Goal: Information Seeking & Learning: Learn about a topic

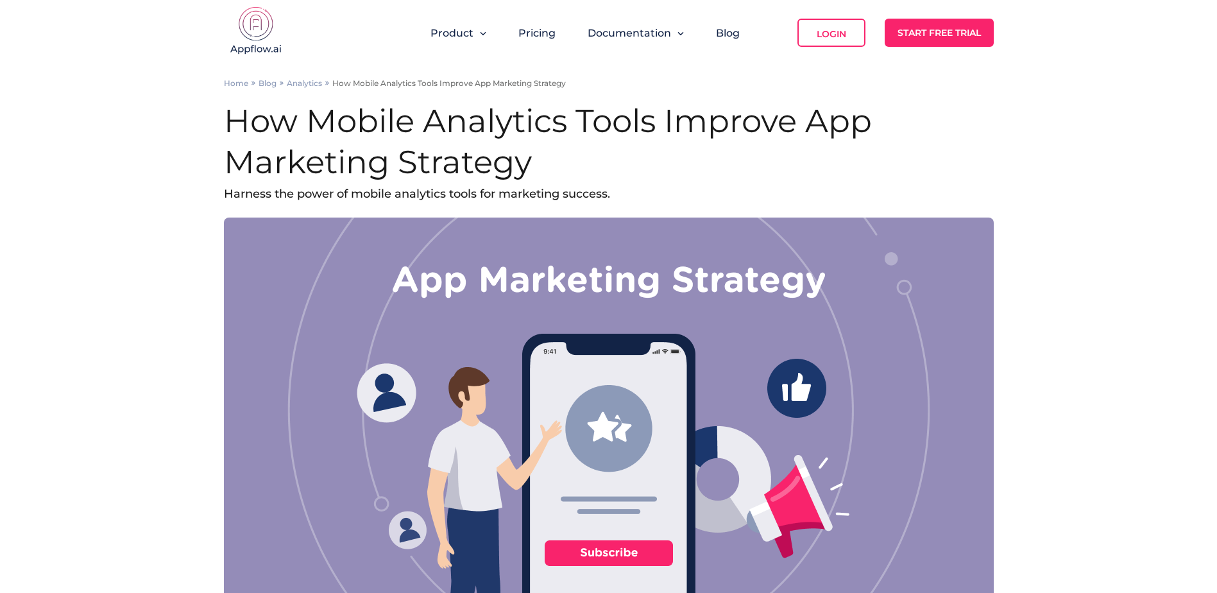
scroll to position [810, 0]
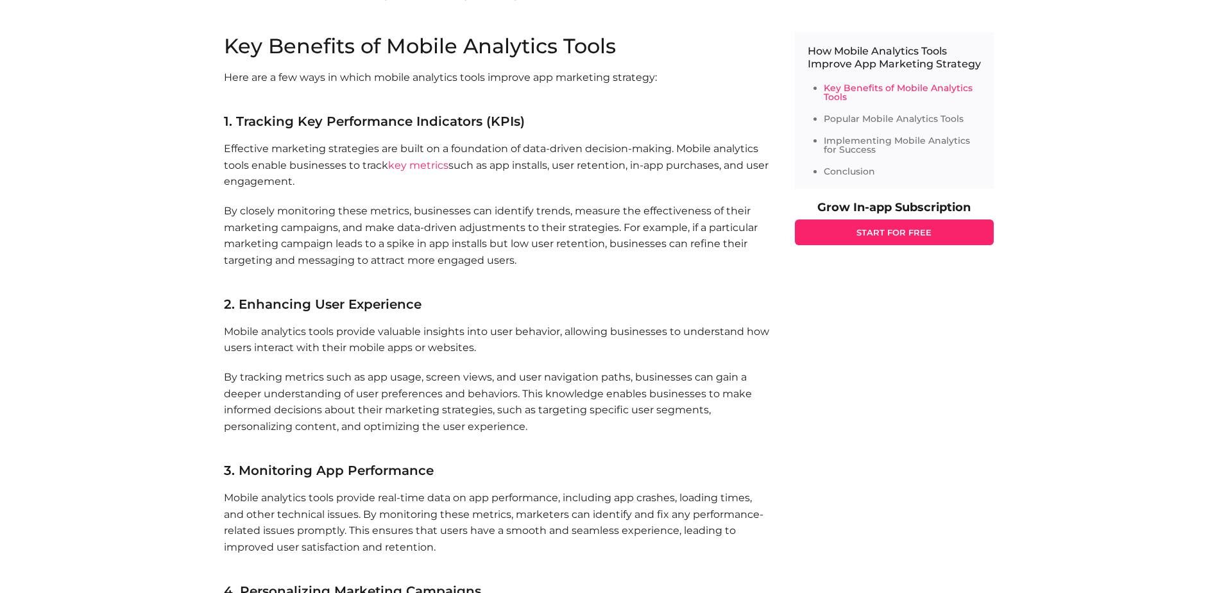
click at [591, 447] on p "By tracking metrics such as app usage, screen views, and user navigation paths,…" at bounding box center [497, 410] width 546 height 82
click at [571, 439] on p "By tracking metrics such as app usage, screen views, and user navigation paths,…" at bounding box center [497, 410] width 546 height 82
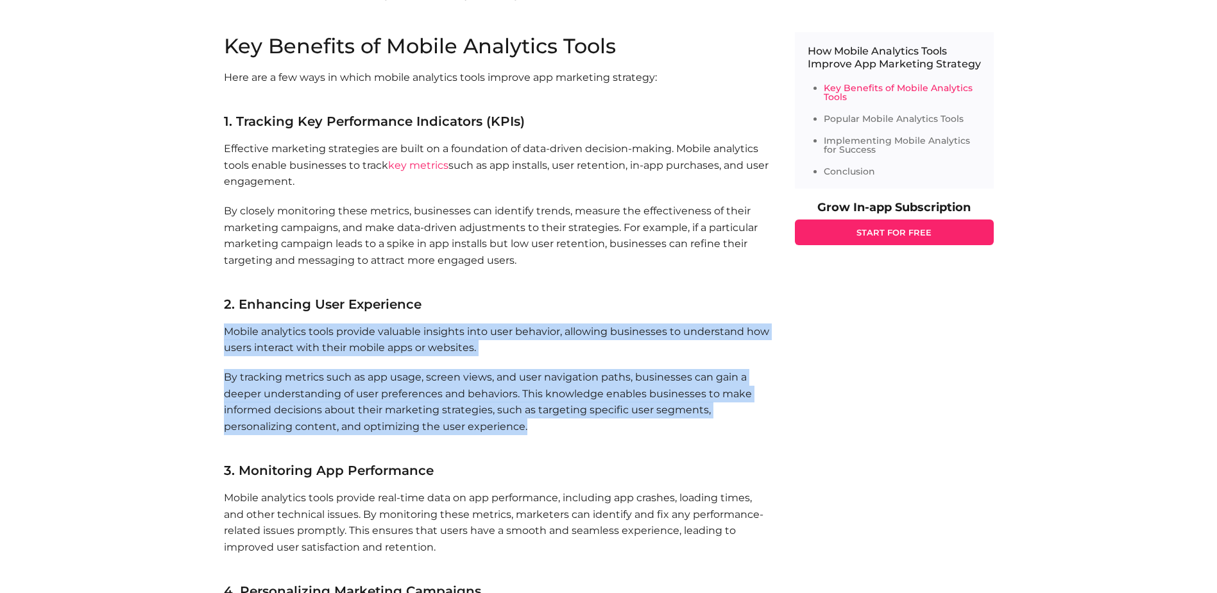
drag, startPoint x: 530, startPoint y: 426, endPoint x: 219, endPoint y: 331, distance: 325.0
copy section "Mobile analytics tools provide valuable insights into user behavior, allowing b…"
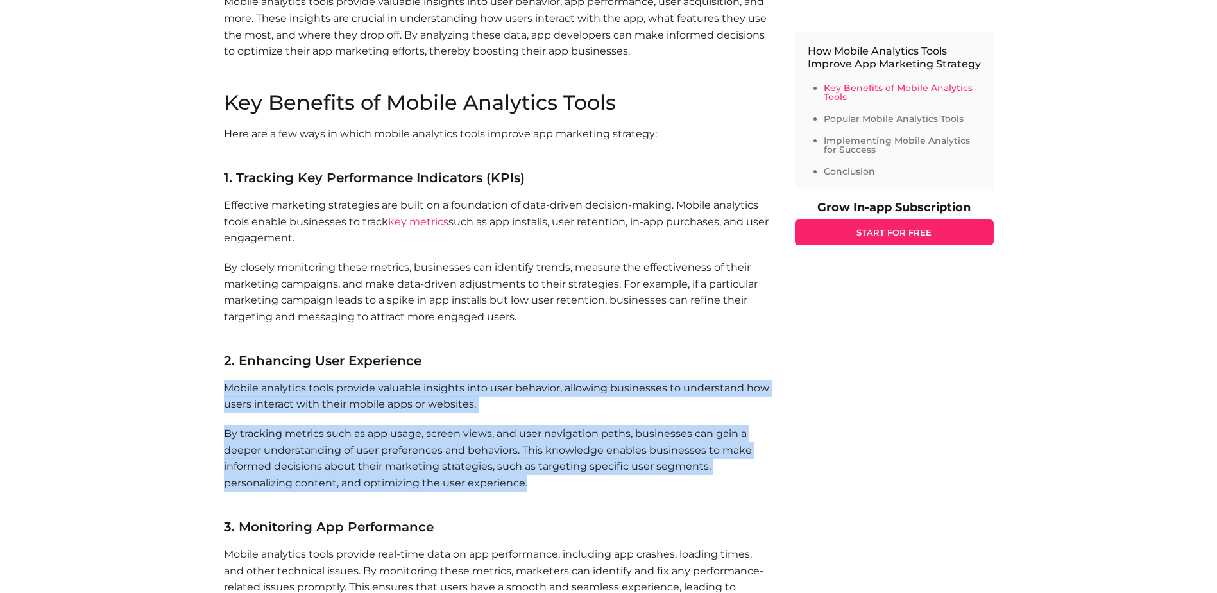
scroll to position [2131, 0]
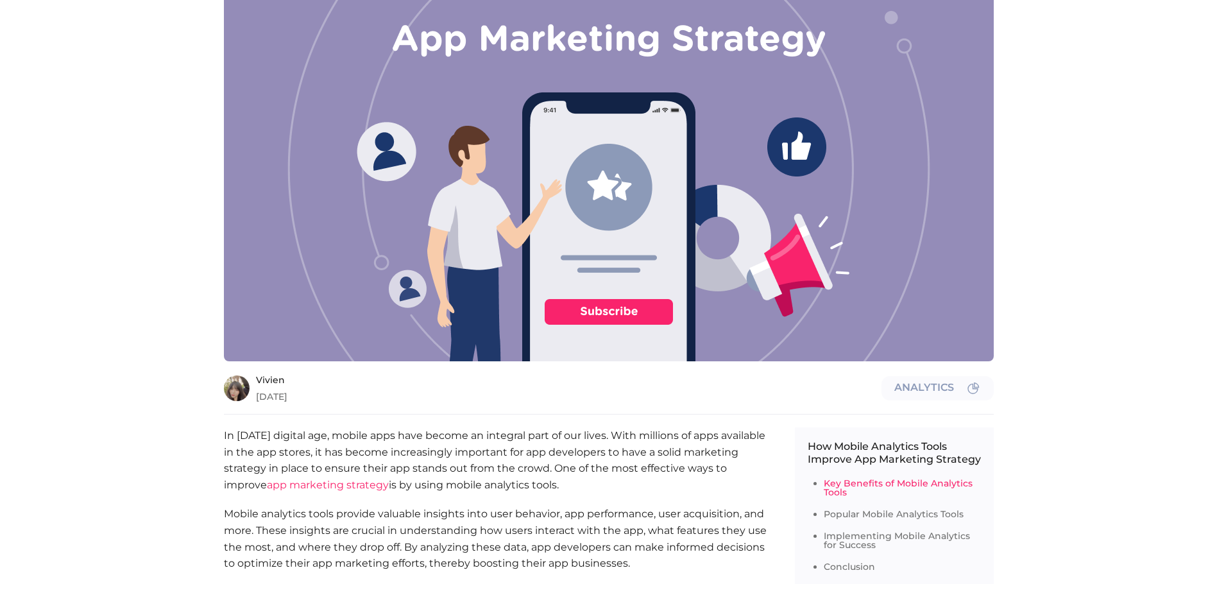
scroll to position [358, 0]
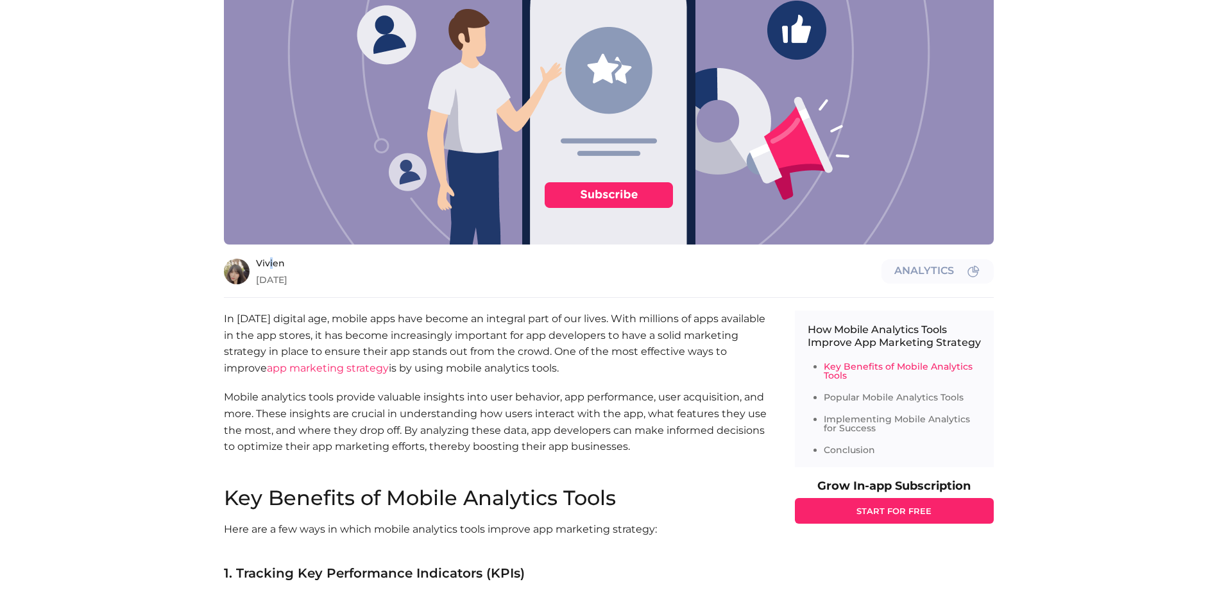
click at [270, 259] on span "Vivien" at bounding box center [565, 263] width 619 height 9
drag, startPoint x: 270, startPoint y: 259, endPoint x: 229, endPoint y: 275, distance: 43.9
click at [229, 275] on img at bounding box center [237, 272] width 26 height 26
drag, startPoint x: 232, startPoint y: 272, endPoint x: 175, endPoint y: 322, distance: 75.5
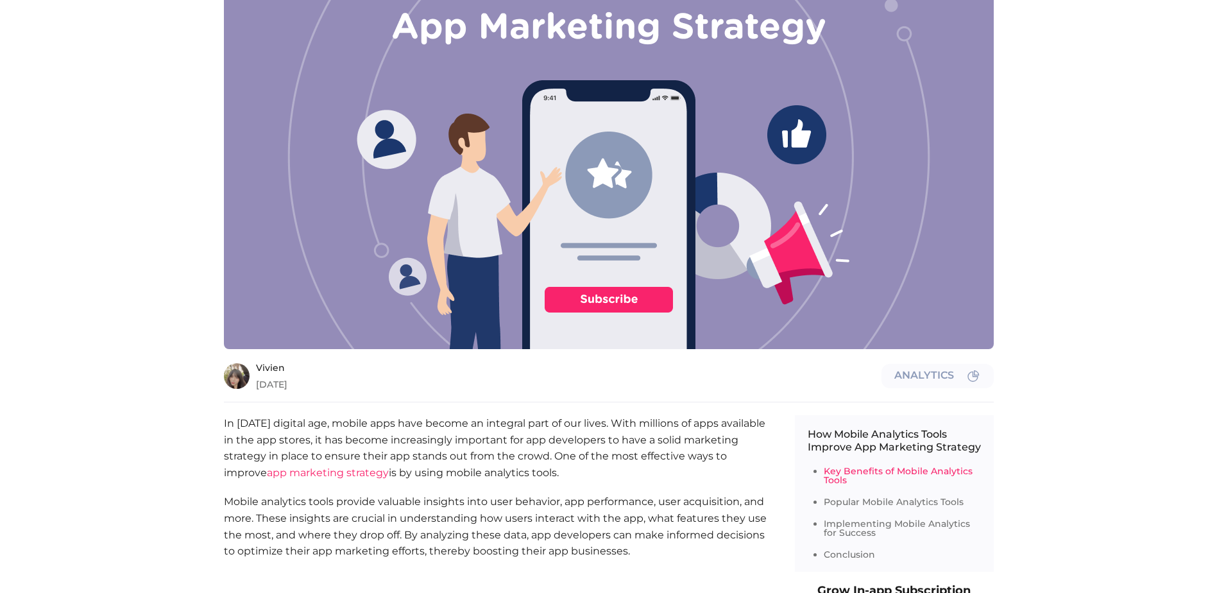
scroll to position [223, 0]
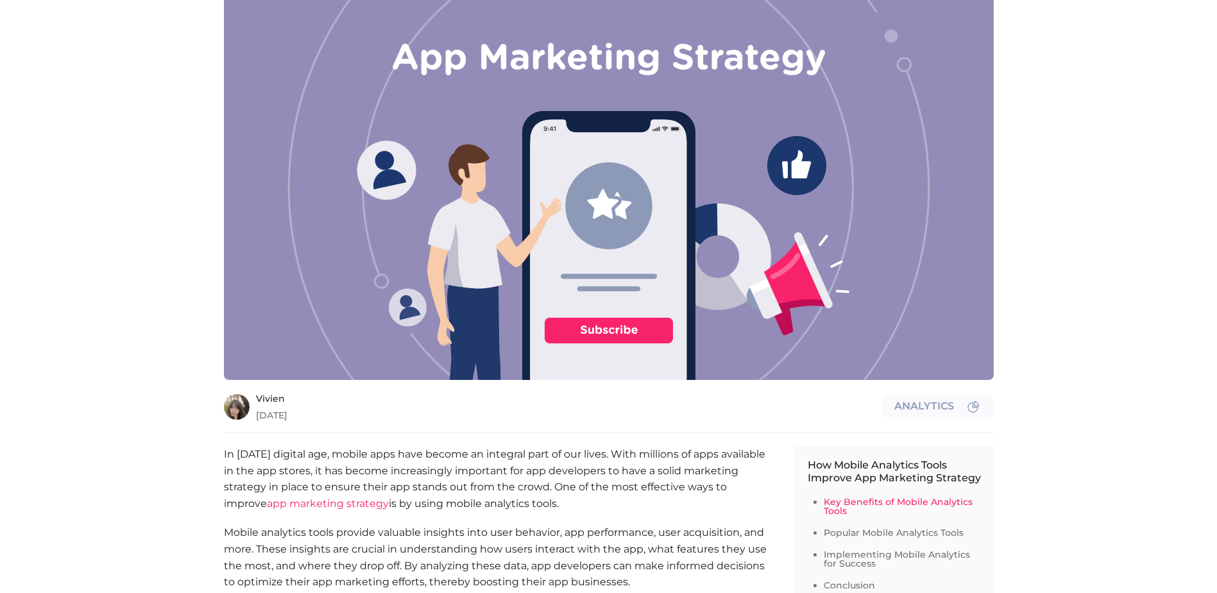
click at [254, 409] on div "Vivien [DATE] Analytics" at bounding box center [609, 407] width 770 height 26
click at [255, 404] on div "Vivien [DATE] Analytics" at bounding box center [609, 407] width 770 height 26
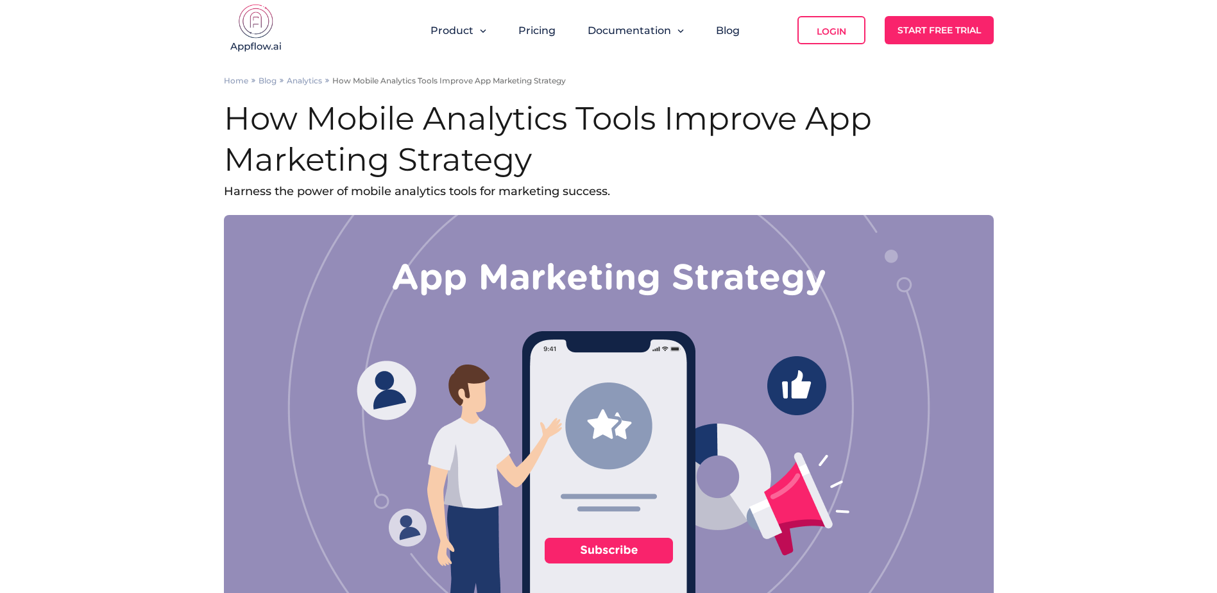
scroll to position [0, 0]
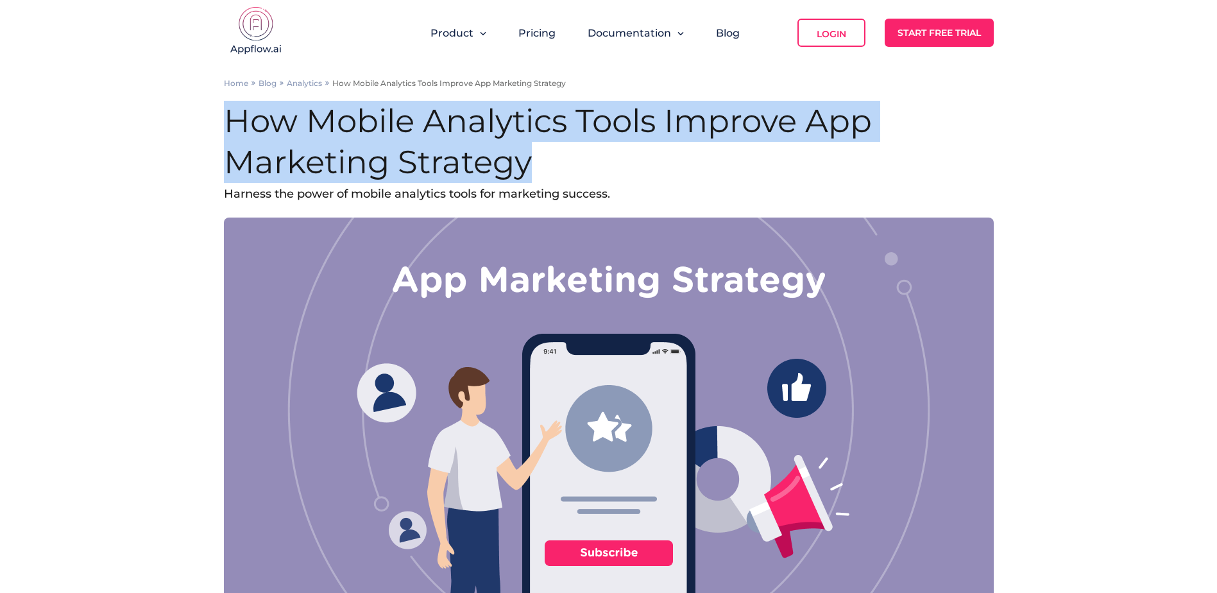
drag, startPoint x: 542, startPoint y: 159, endPoint x: 227, endPoint y: 132, distance: 316.2
click at [227, 132] on h1 "How Mobile Analytics Tools Improve App Marketing Strategy" at bounding box center [609, 142] width 770 height 82
copy h1 "How Mobile Analytics Tools Improve App Marketing Strategy"
